Goal: Use online tool/utility: Use online tool/utility

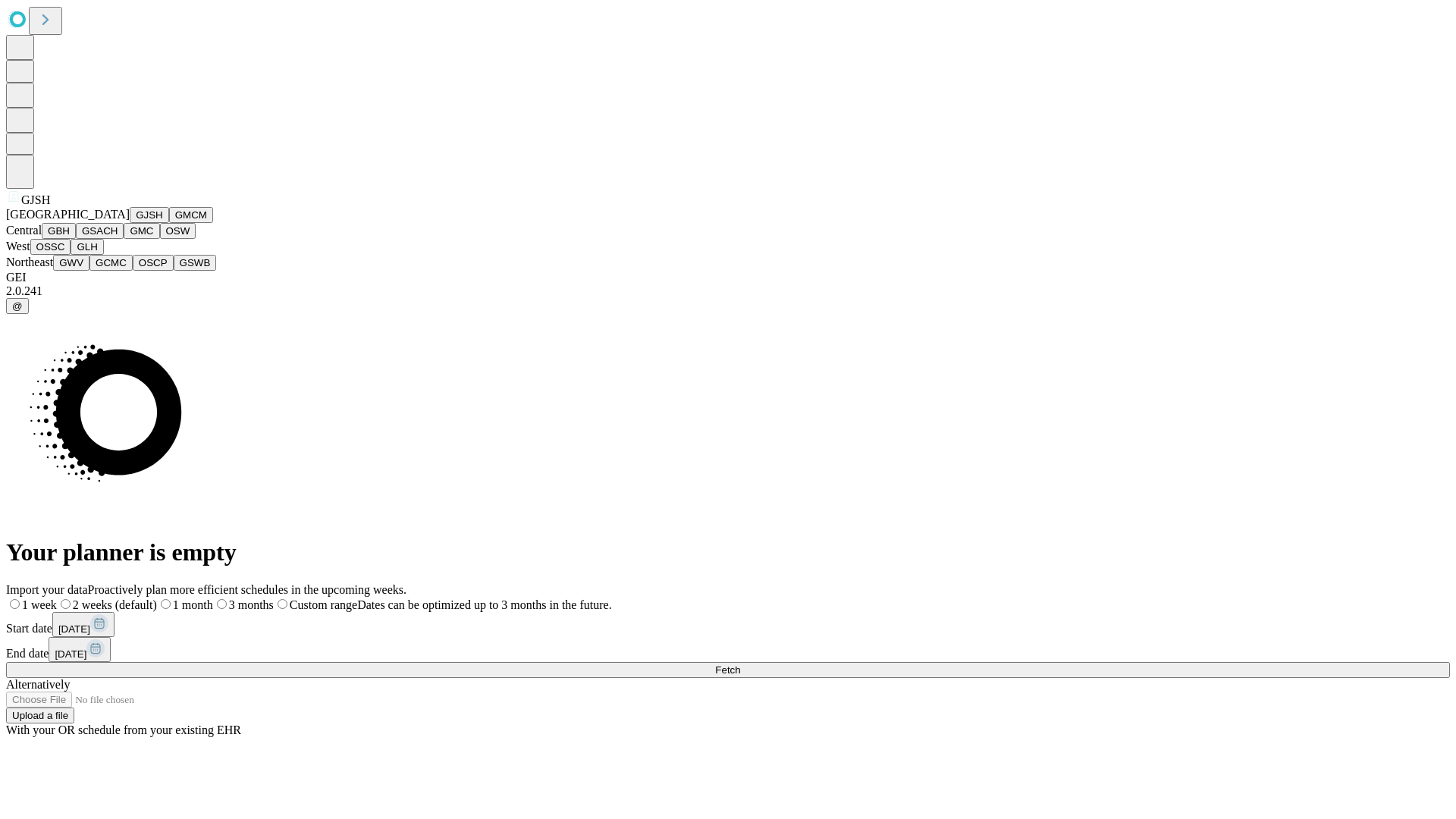
click at [130, 223] on button "GJSH" at bounding box center [150, 215] width 39 height 16
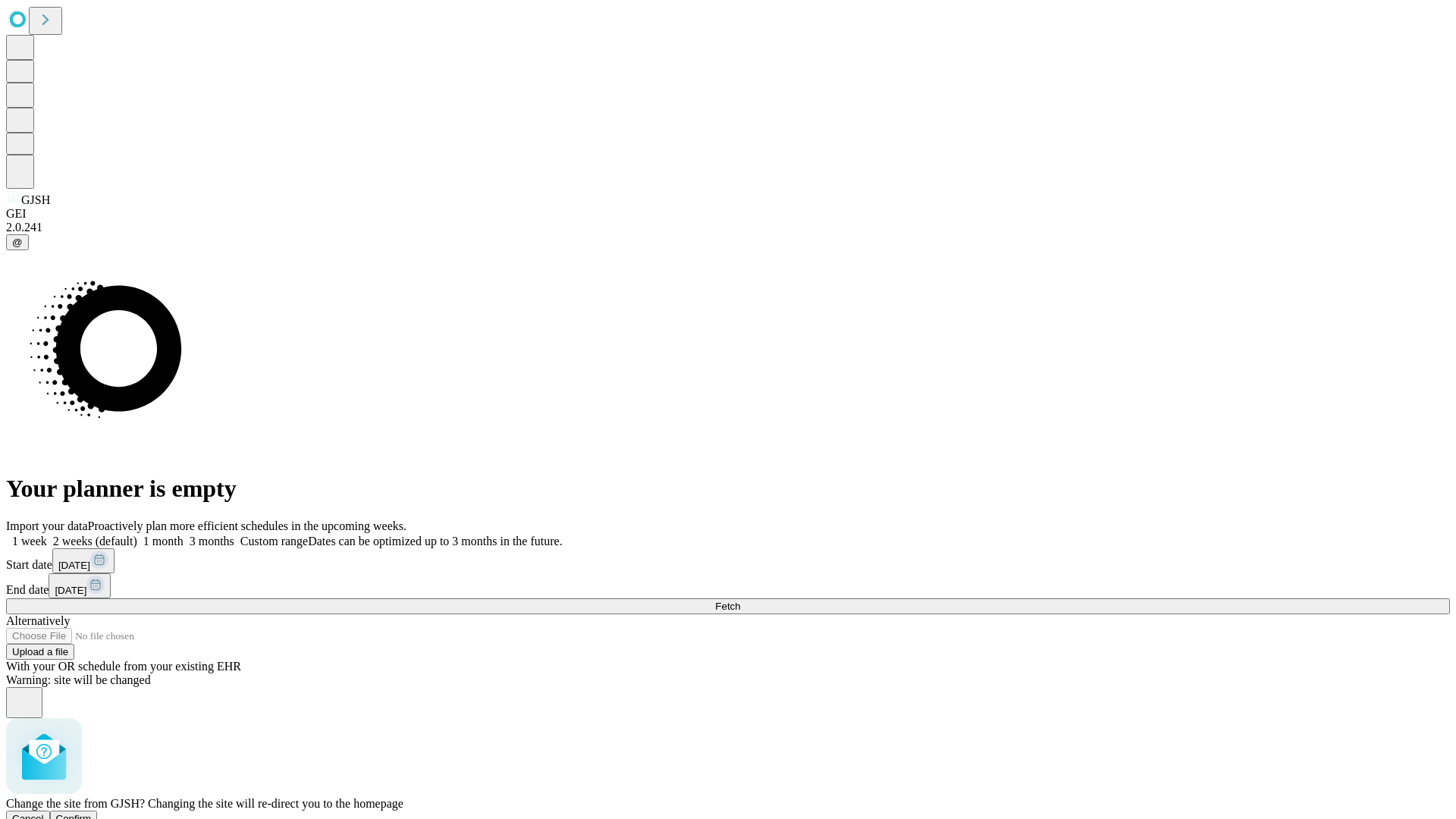
click at [92, 814] on span "Confirm" at bounding box center [74, 819] width 36 height 12
click at [137, 535] on label "2 weeks (default)" at bounding box center [92, 541] width 90 height 13
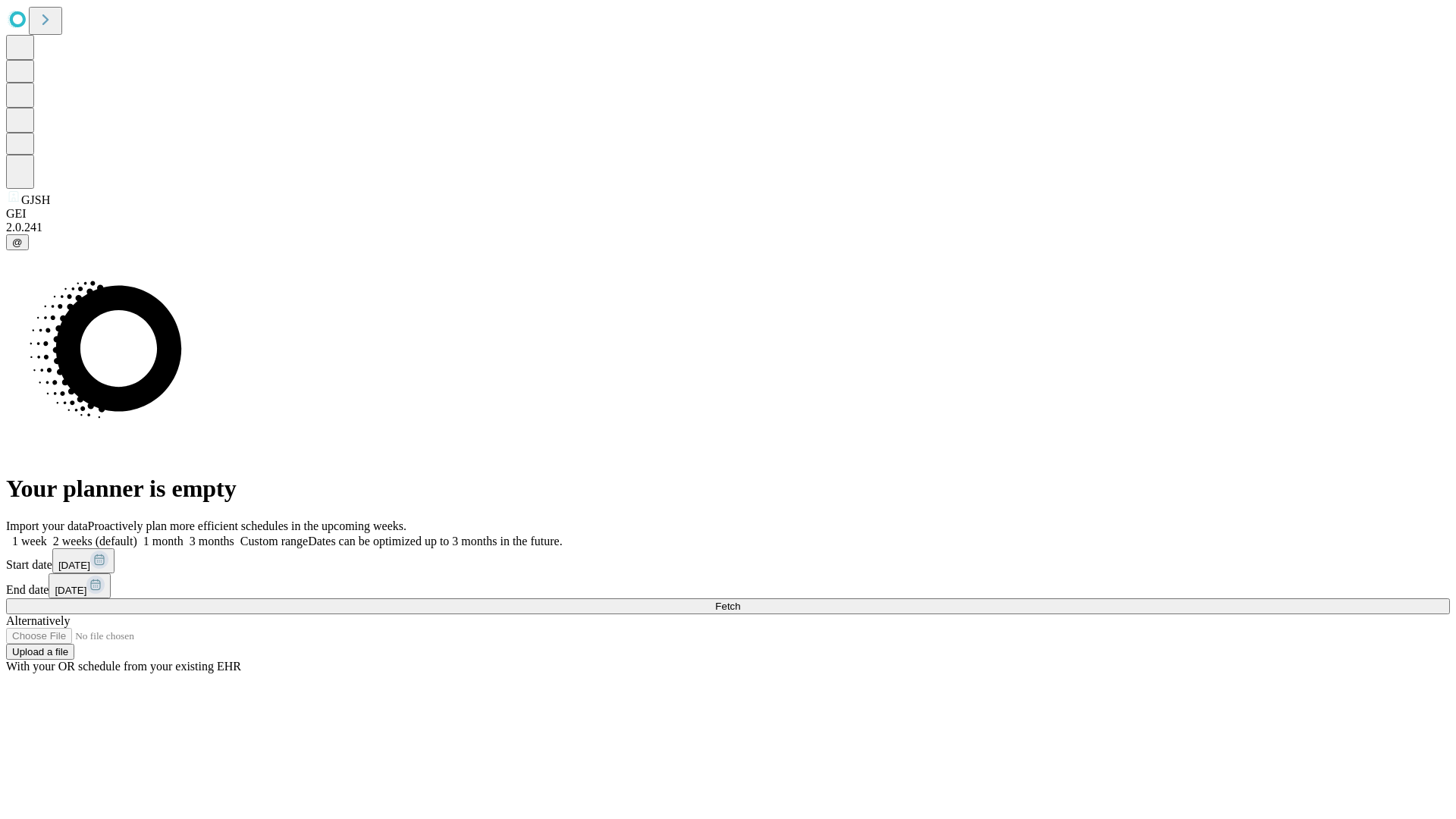
click at [741, 601] on span "Fetch" at bounding box center [728, 606] width 25 height 12
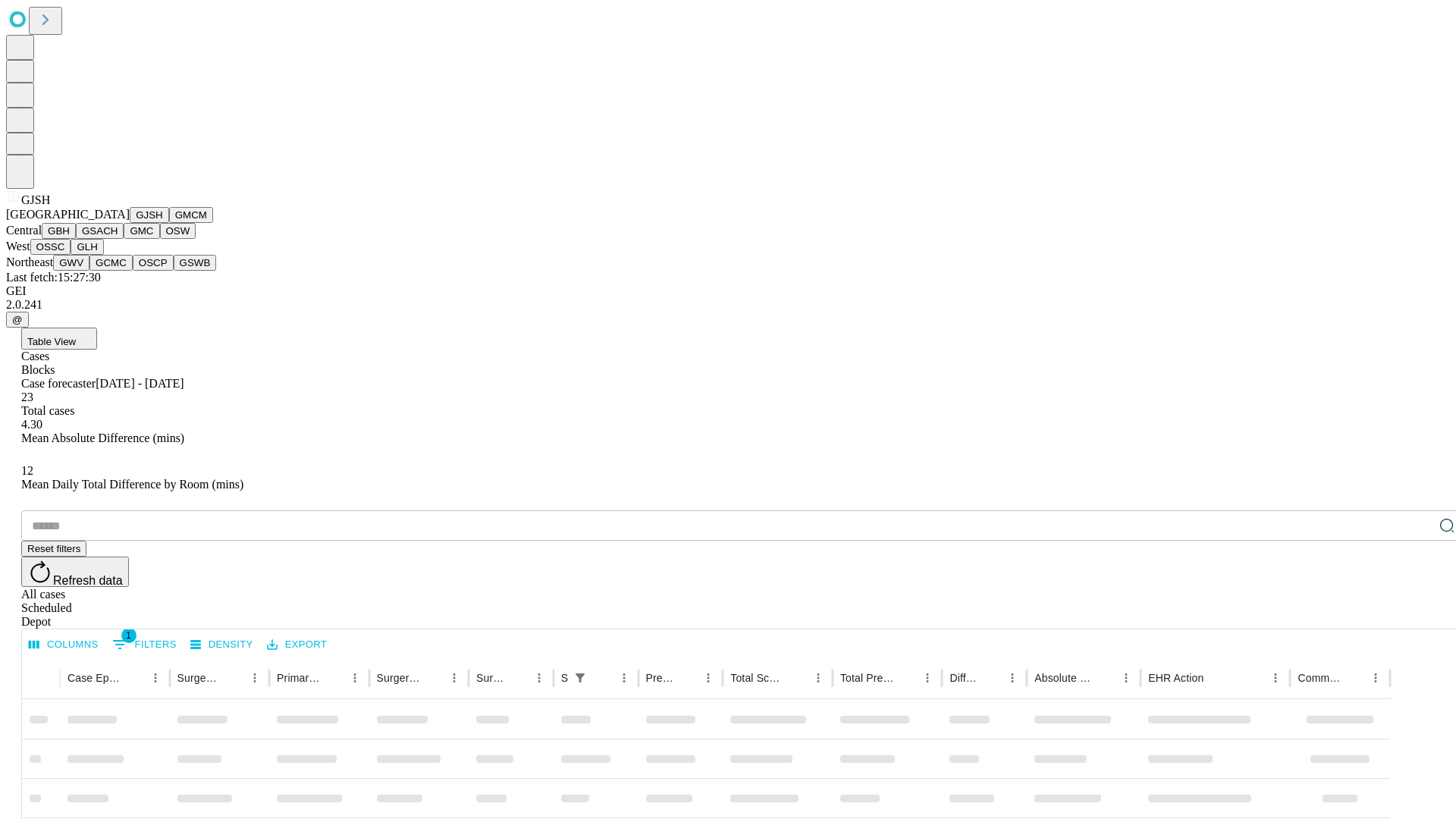
click at [169, 223] on button "GMCM" at bounding box center [191, 215] width 44 height 16
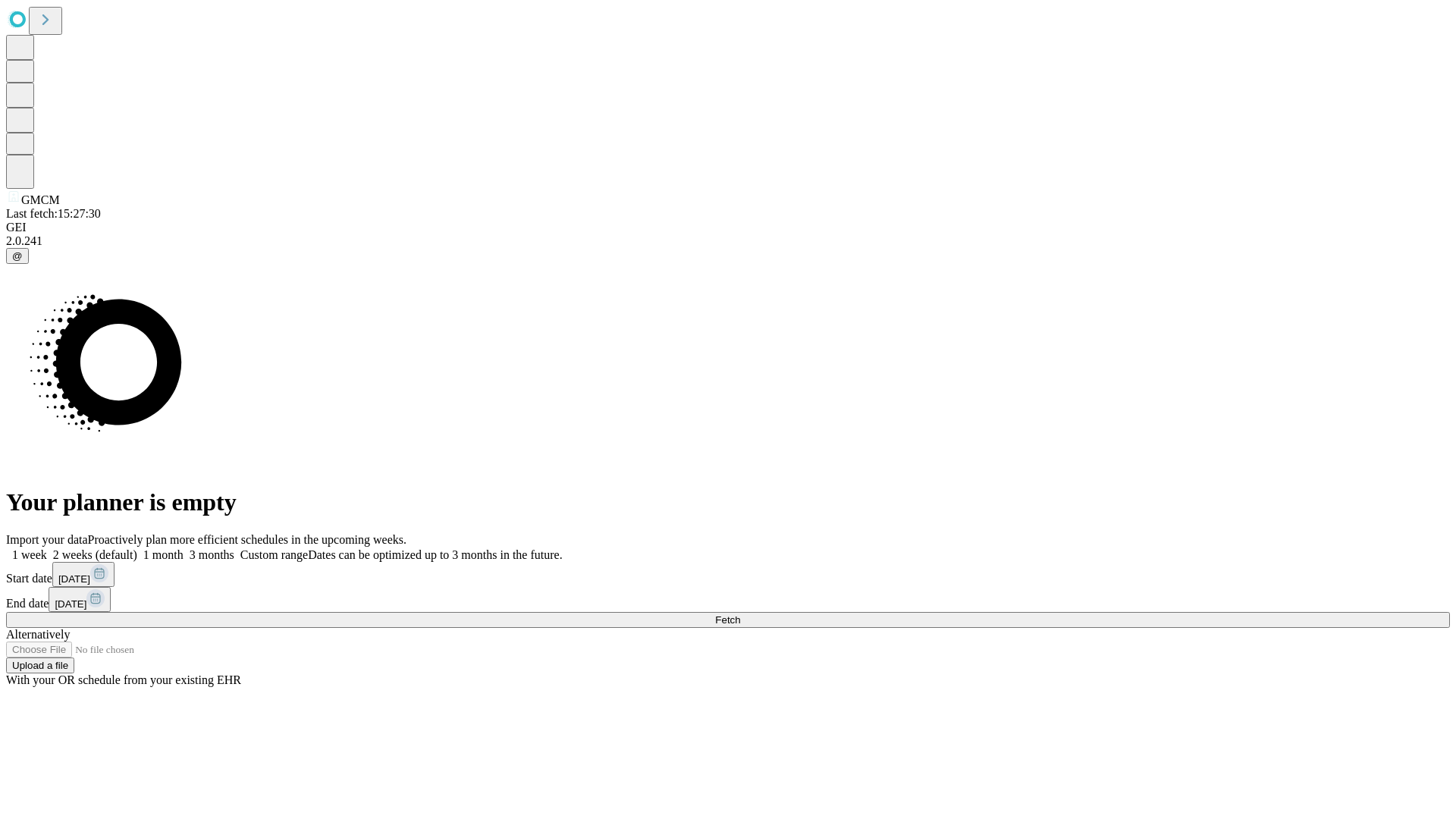
click at [137, 549] on label "2 weeks (default)" at bounding box center [92, 555] width 90 height 13
click at [741, 615] on span "Fetch" at bounding box center [728, 620] width 25 height 12
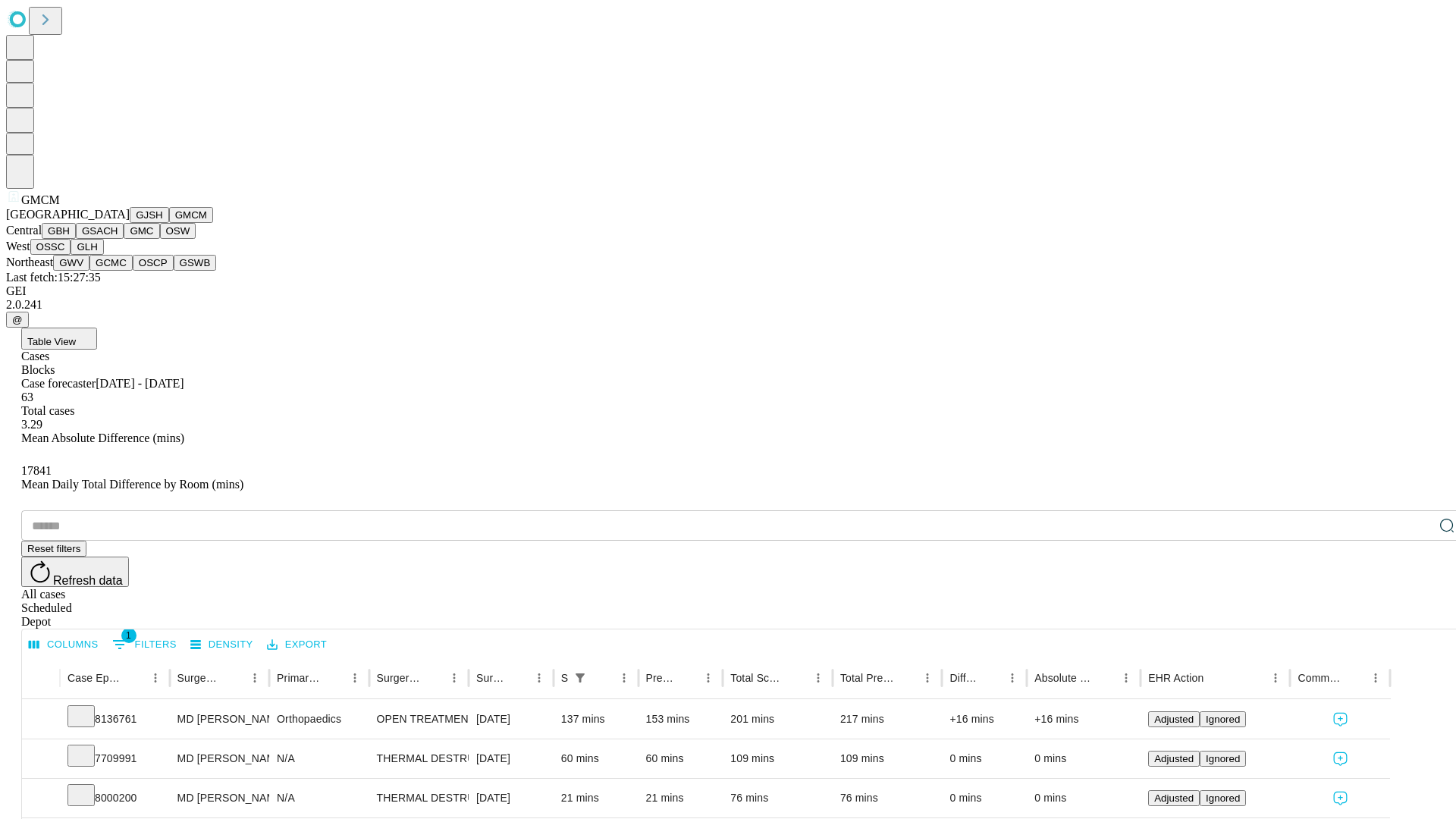
click at [76, 239] on button "GBH" at bounding box center [59, 231] width 34 height 16
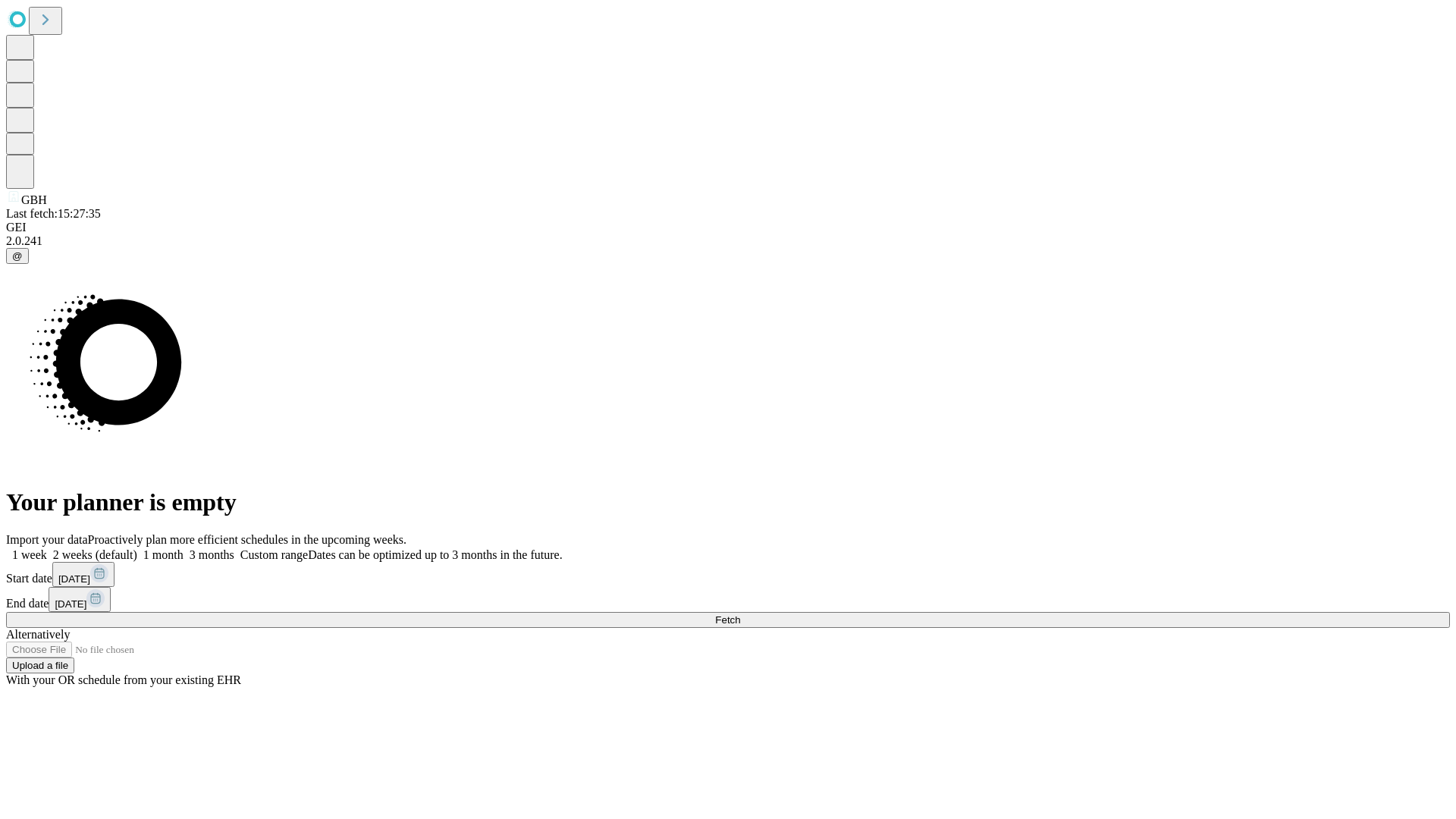
click at [137, 549] on label "2 weeks (default)" at bounding box center [92, 555] width 90 height 13
click at [741, 615] on span "Fetch" at bounding box center [728, 620] width 25 height 12
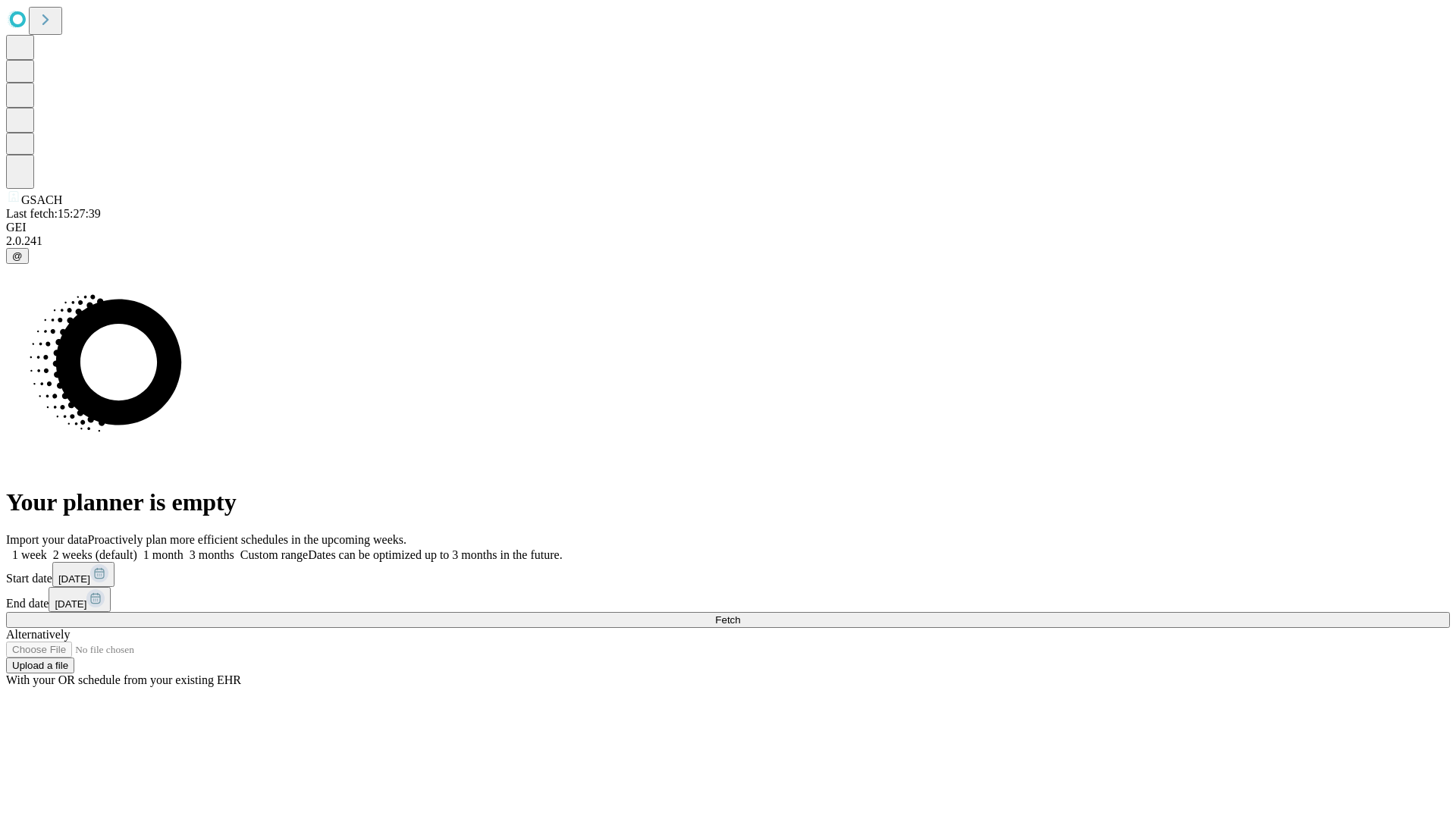
click at [137, 549] on label "2 weeks (default)" at bounding box center [92, 555] width 90 height 13
click at [741, 615] on span "Fetch" at bounding box center [728, 620] width 25 height 12
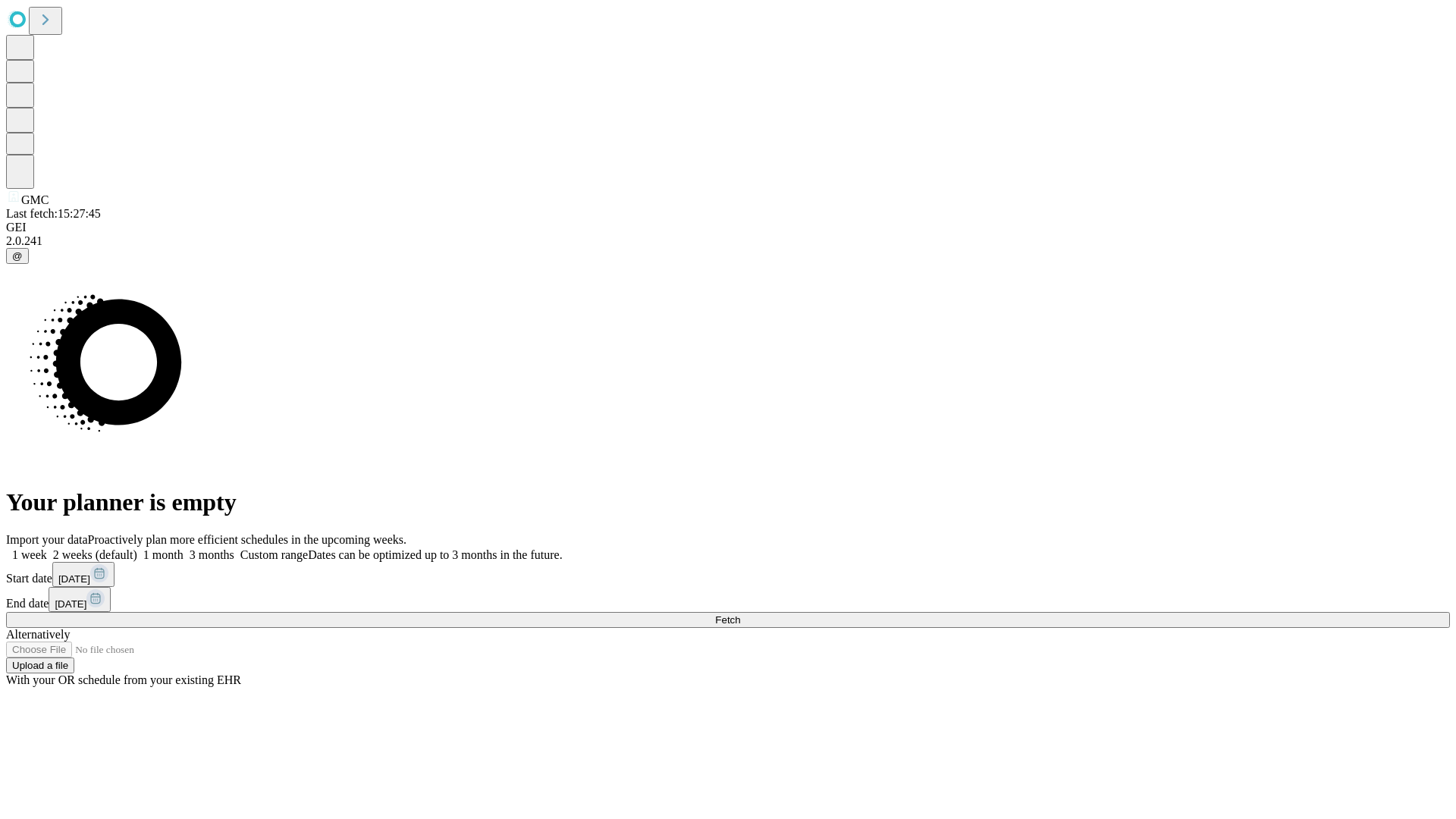
click at [137, 549] on label "2 weeks (default)" at bounding box center [92, 555] width 90 height 13
click at [741, 615] on span "Fetch" at bounding box center [728, 620] width 25 height 12
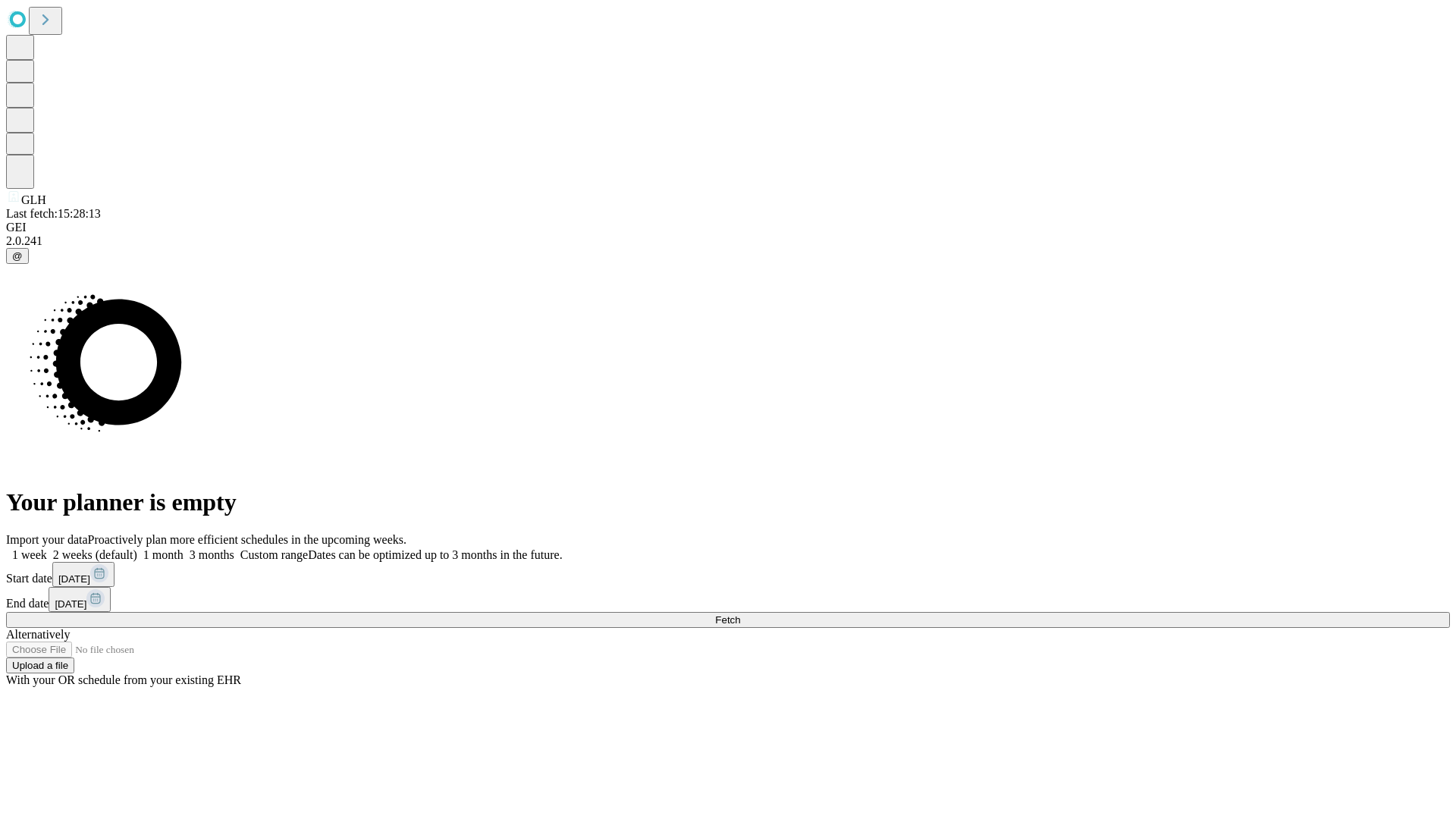
click at [137, 549] on label "2 weeks (default)" at bounding box center [92, 555] width 90 height 13
click at [741, 615] on span "Fetch" at bounding box center [728, 620] width 25 height 12
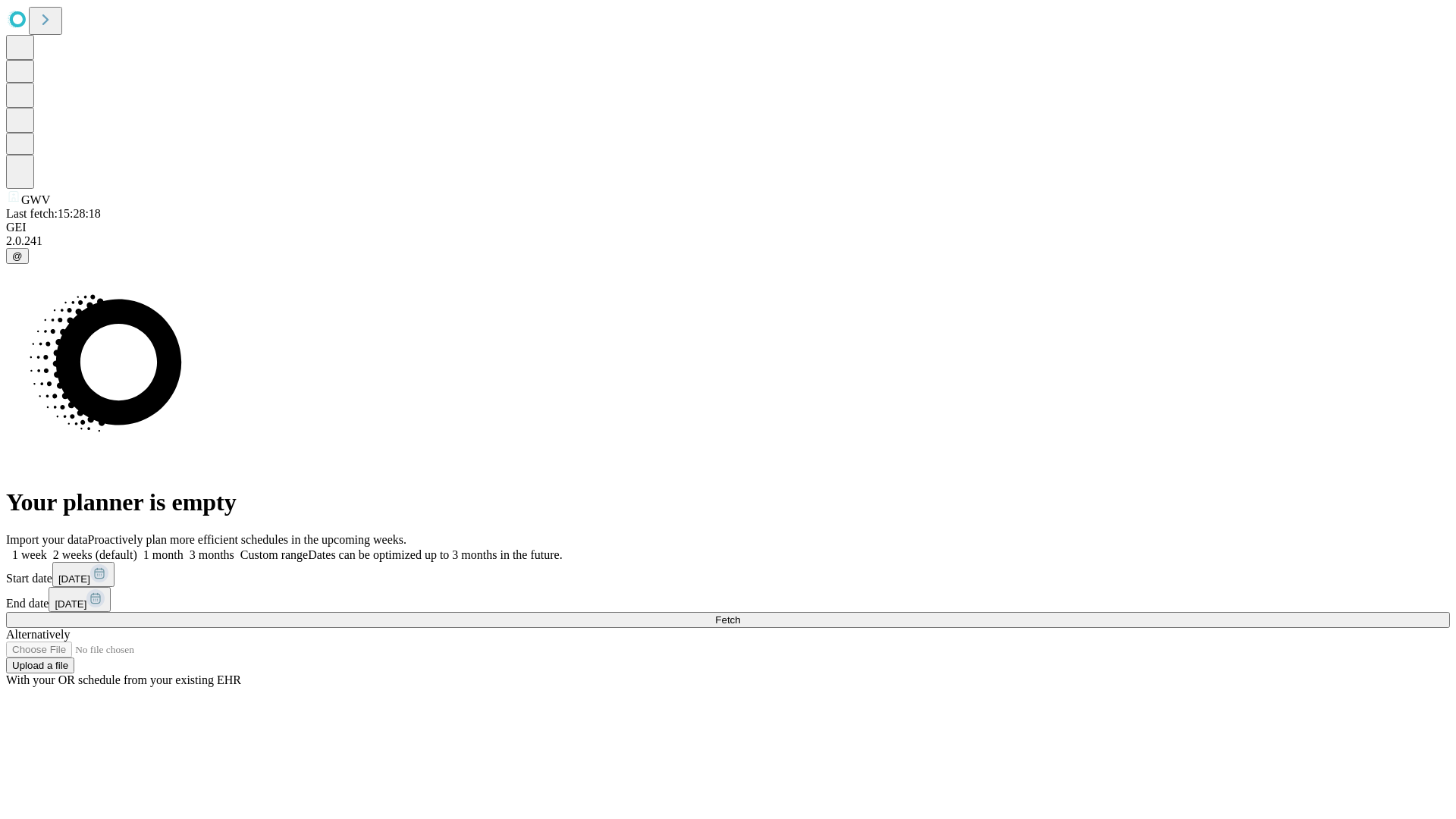
click at [137, 549] on label "2 weeks (default)" at bounding box center [92, 555] width 90 height 13
click at [741, 615] on span "Fetch" at bounding box center [728, 620] width 25 height 12
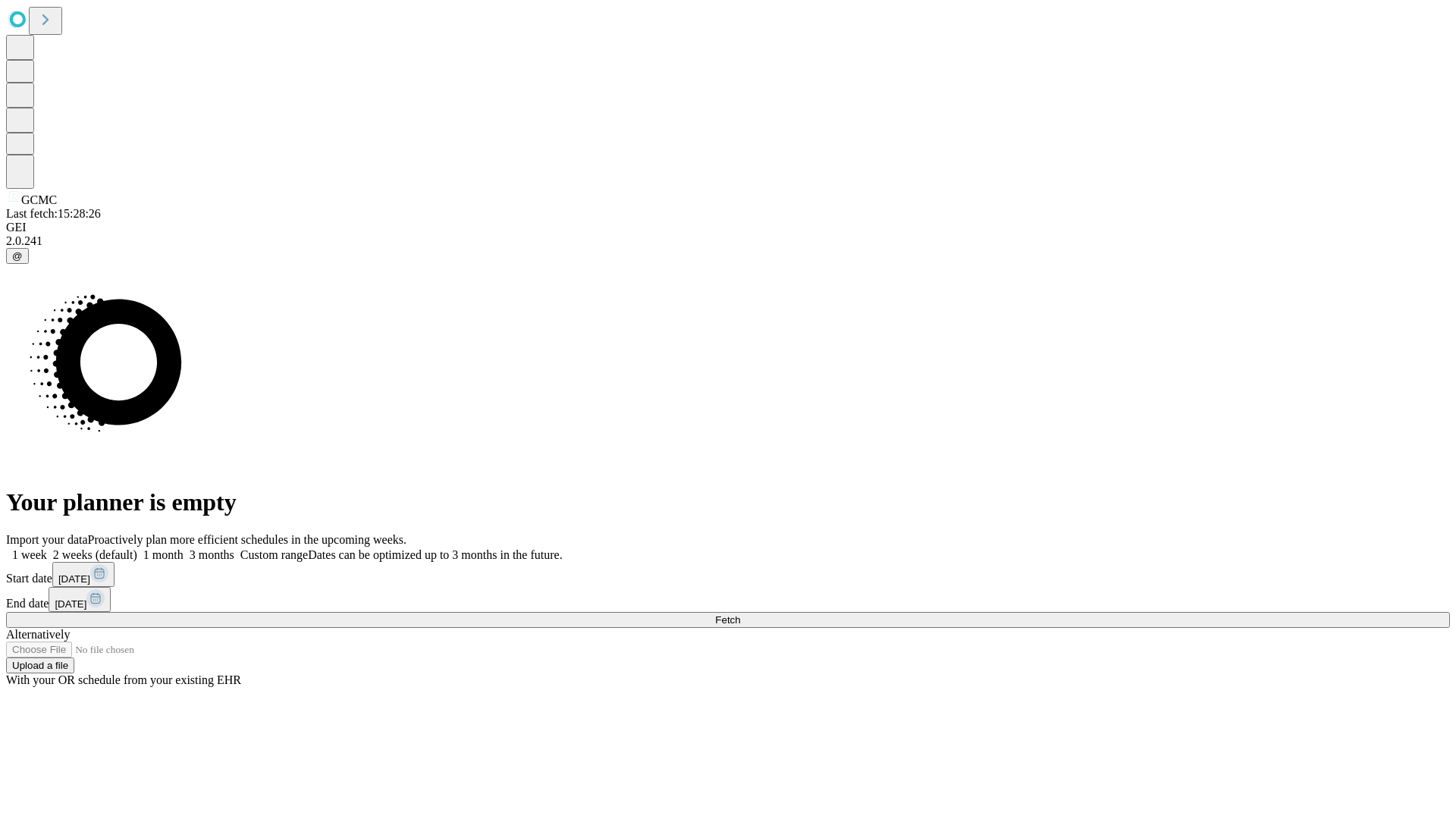
click at [741, 615] on span "Fetch" at bounding box center [728, 620] width 25 height 12
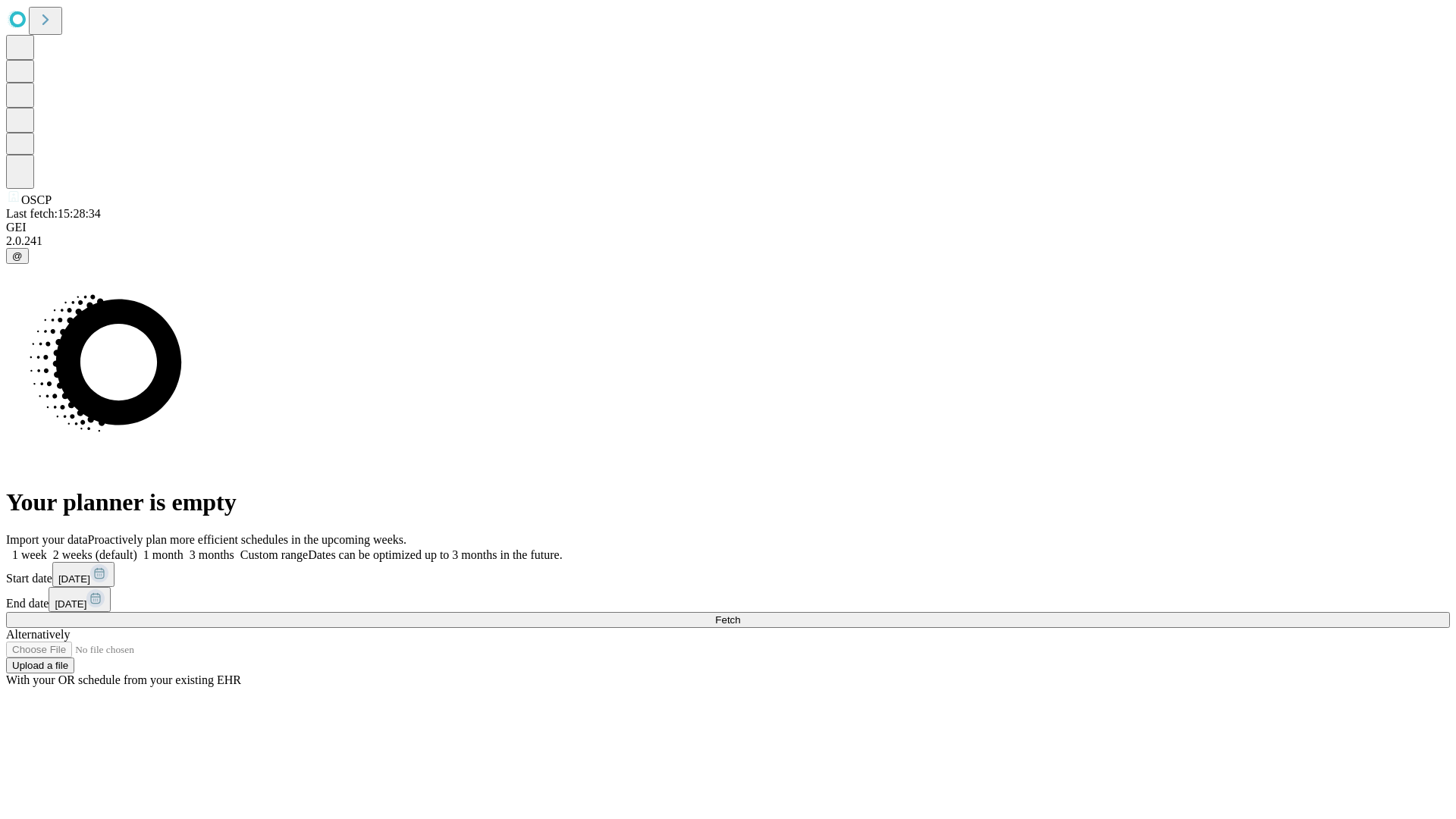
click at [137, 549] on label "2 weeks (default)" at bounding box center [92, 555] width 90 height 13
click at [741, 615] on span "Fetch" at bounding box center [728, 620] width 25 height 12
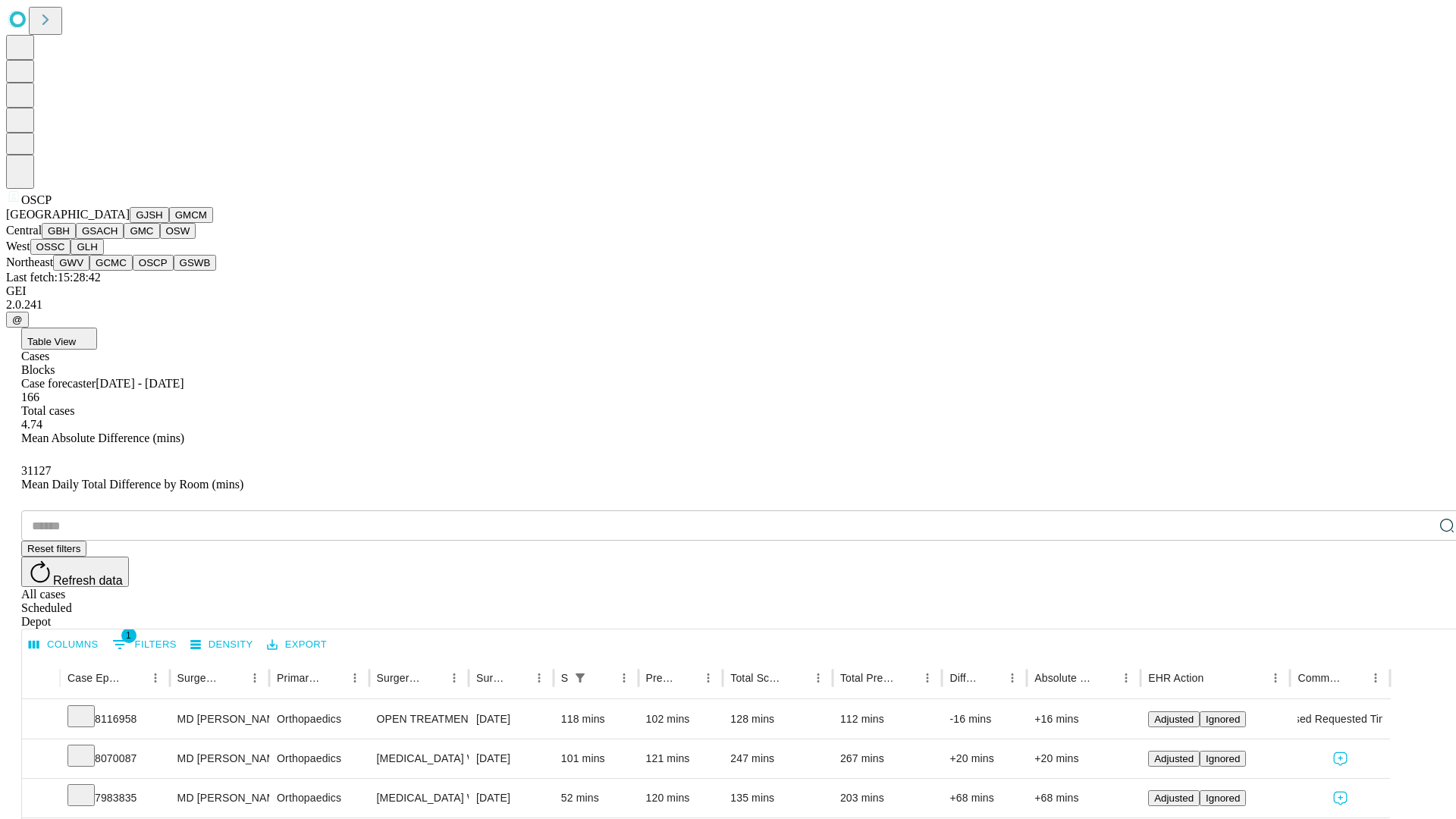
click at [174, 271] on button "GSWB" at bounding box center [195, 263] width 43 height 16
